Goal: Task Accomplishment & Management: Use online tool/utility

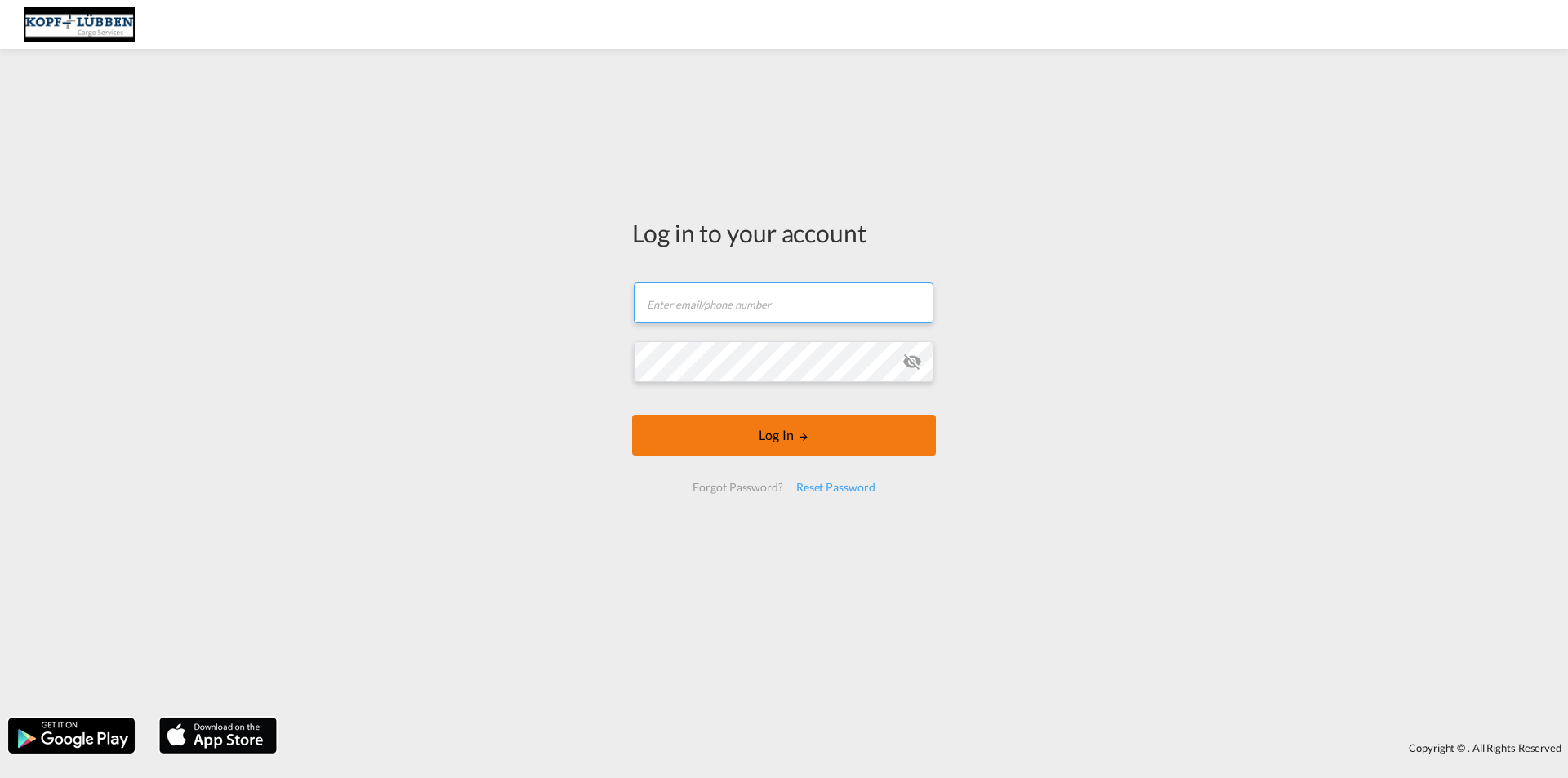
type input "[EMAIL_ADDRESS][PERSON_NAME][DOMAIN_NAME]"
click at [797, 449] on button "Log In" at bounding box center [784, 435] width 304 height 41
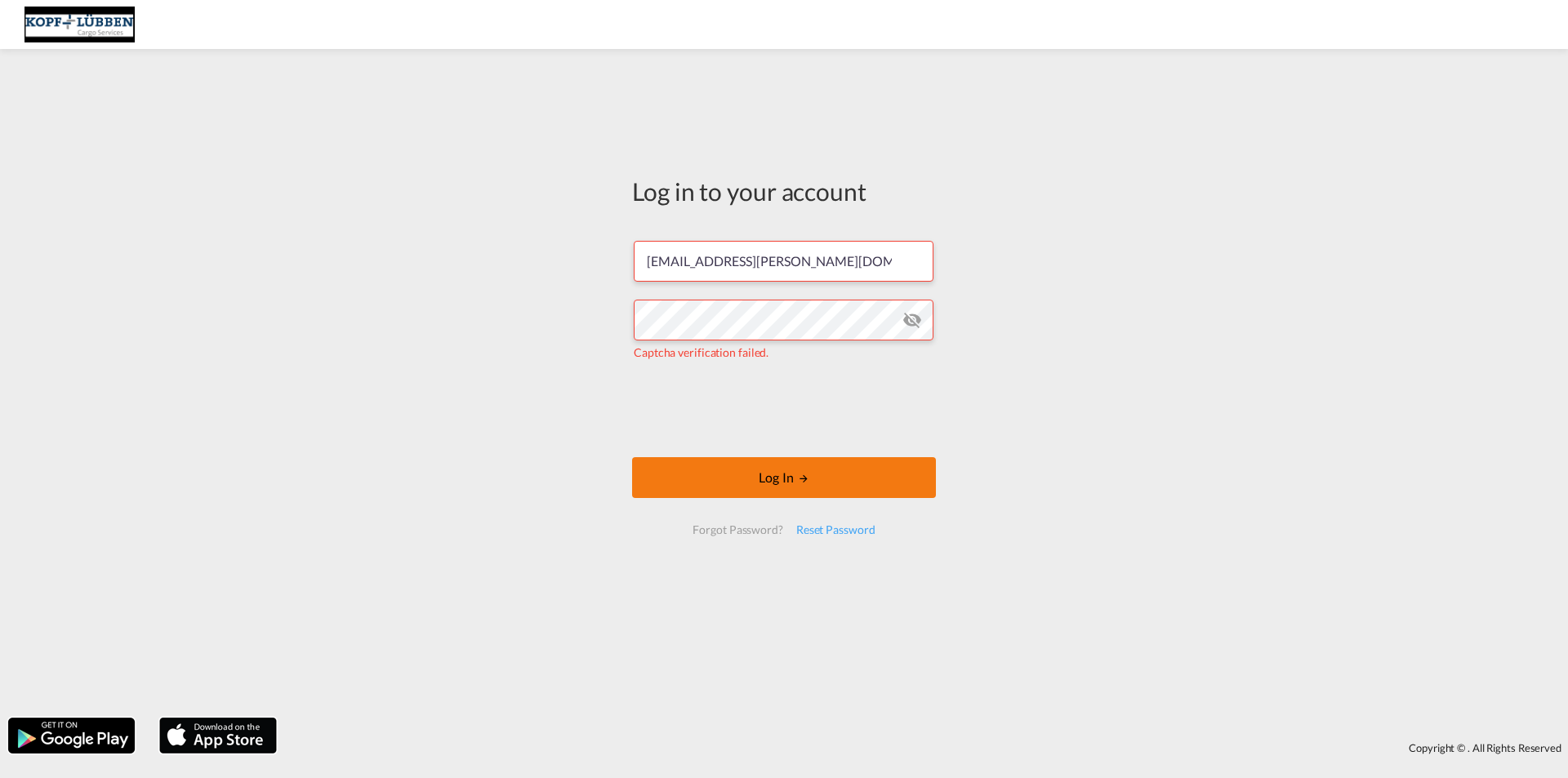
click at [799, 466] on button "Log In" at bounding box center [784, 478] width 304 height 41
